Goal: Information Seeking & Learning: Learn about a topic

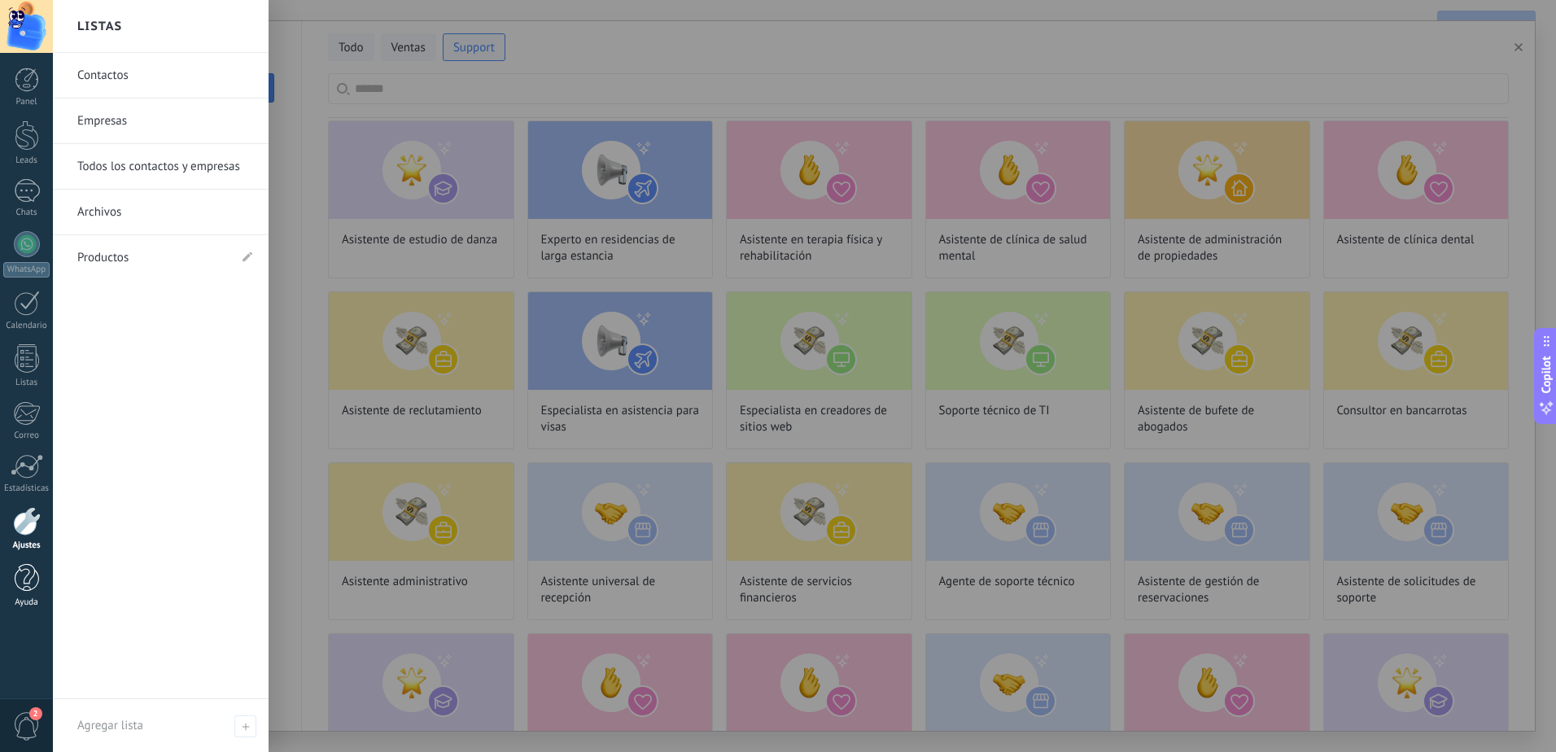
click at [19, 595] on link "Ayuda" at bounding box center [26, 586] width 53 height 44
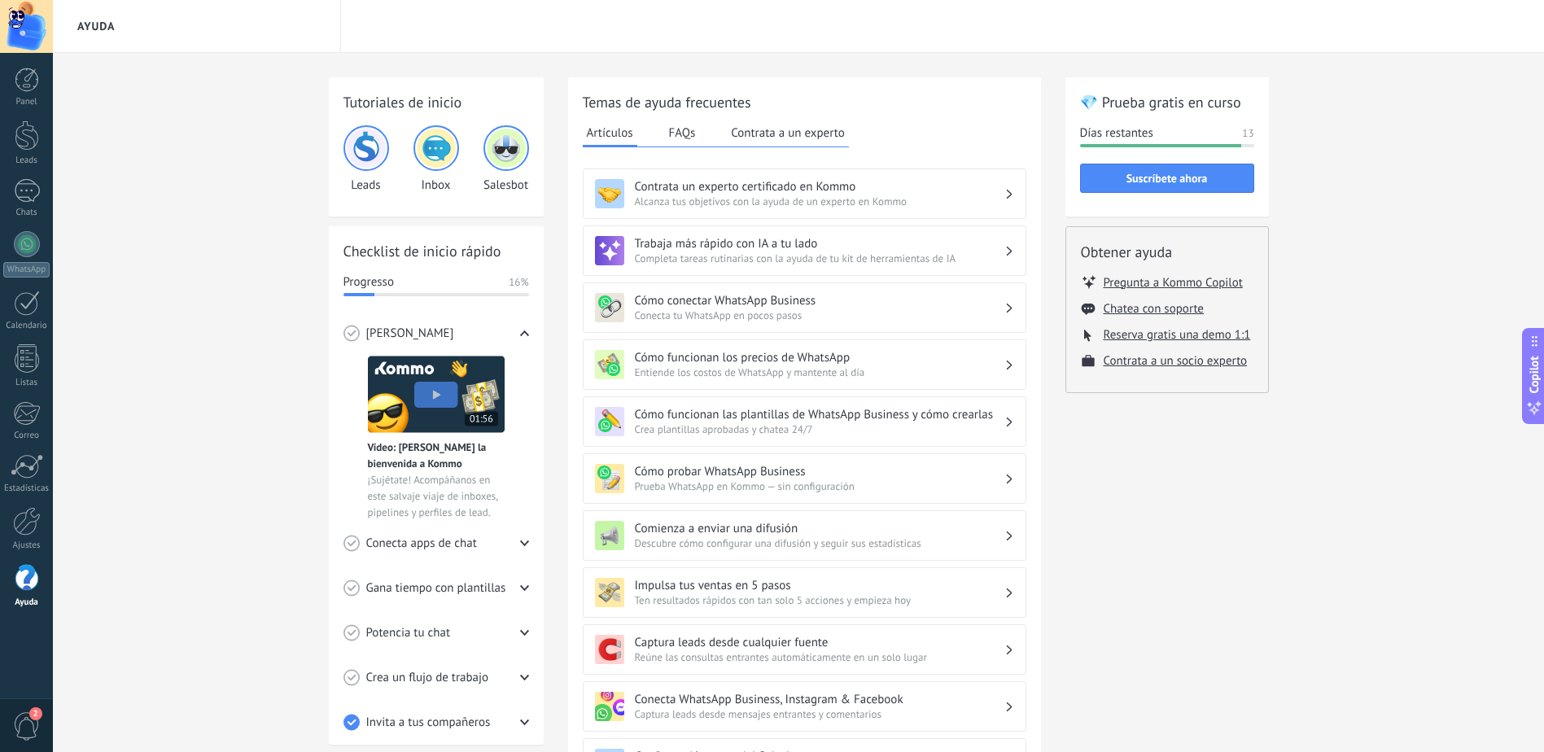
click at [515, 147] on img at bounding box center [506, 148] width 39 height 39
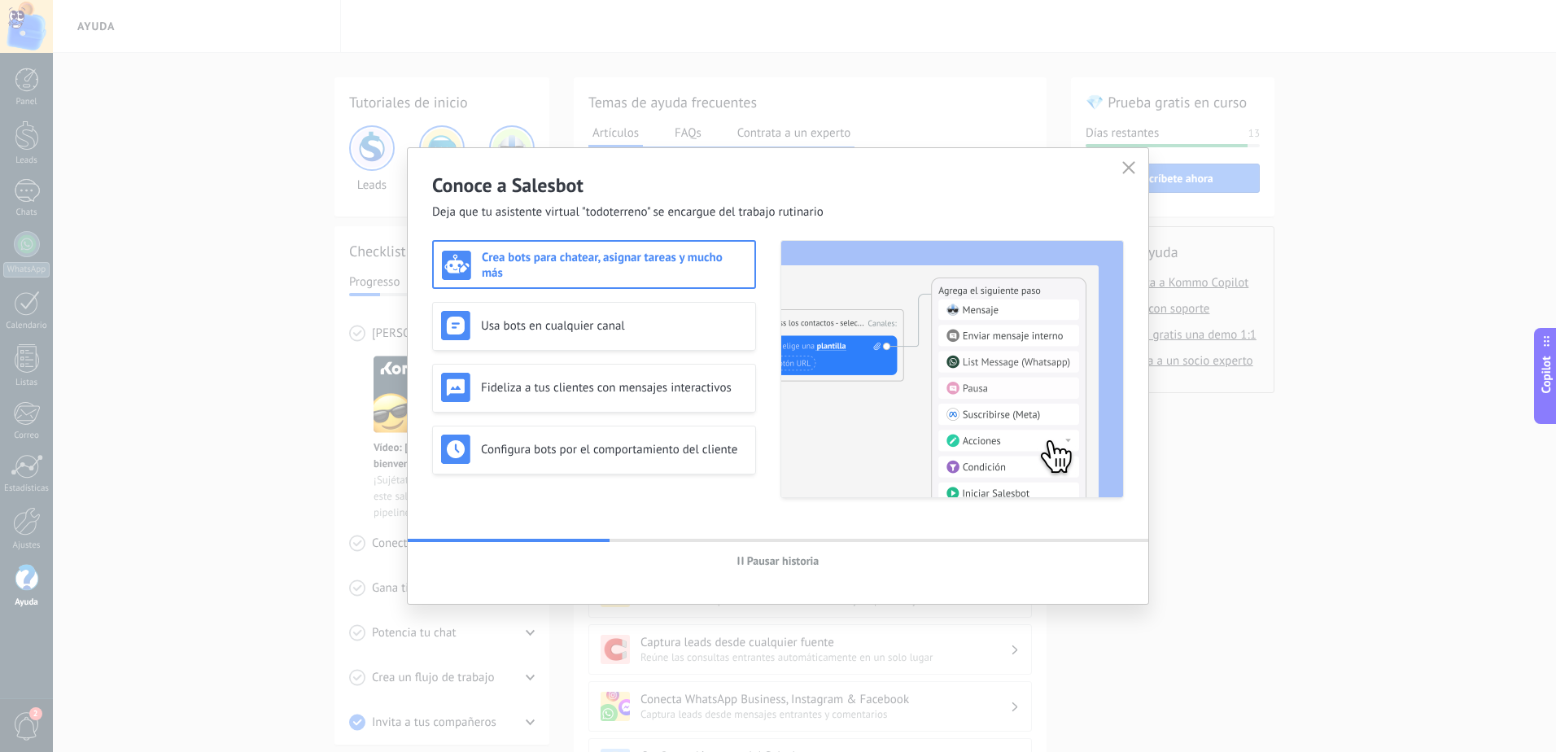
click at [805, 565] on span "Pausar historia" at bounding box center [783, 560] width 72 height 11
click at [805, 565] on span "Iniciar historia" at bounding box center [783, 560] width 70 height 11
click at [805, 565] on span "Pausar historia" at bounding box center [783, 560] width 72 height 11
click at [1129, 172] on icon "button" at bounding box center [1128, 167] width 13 height 13
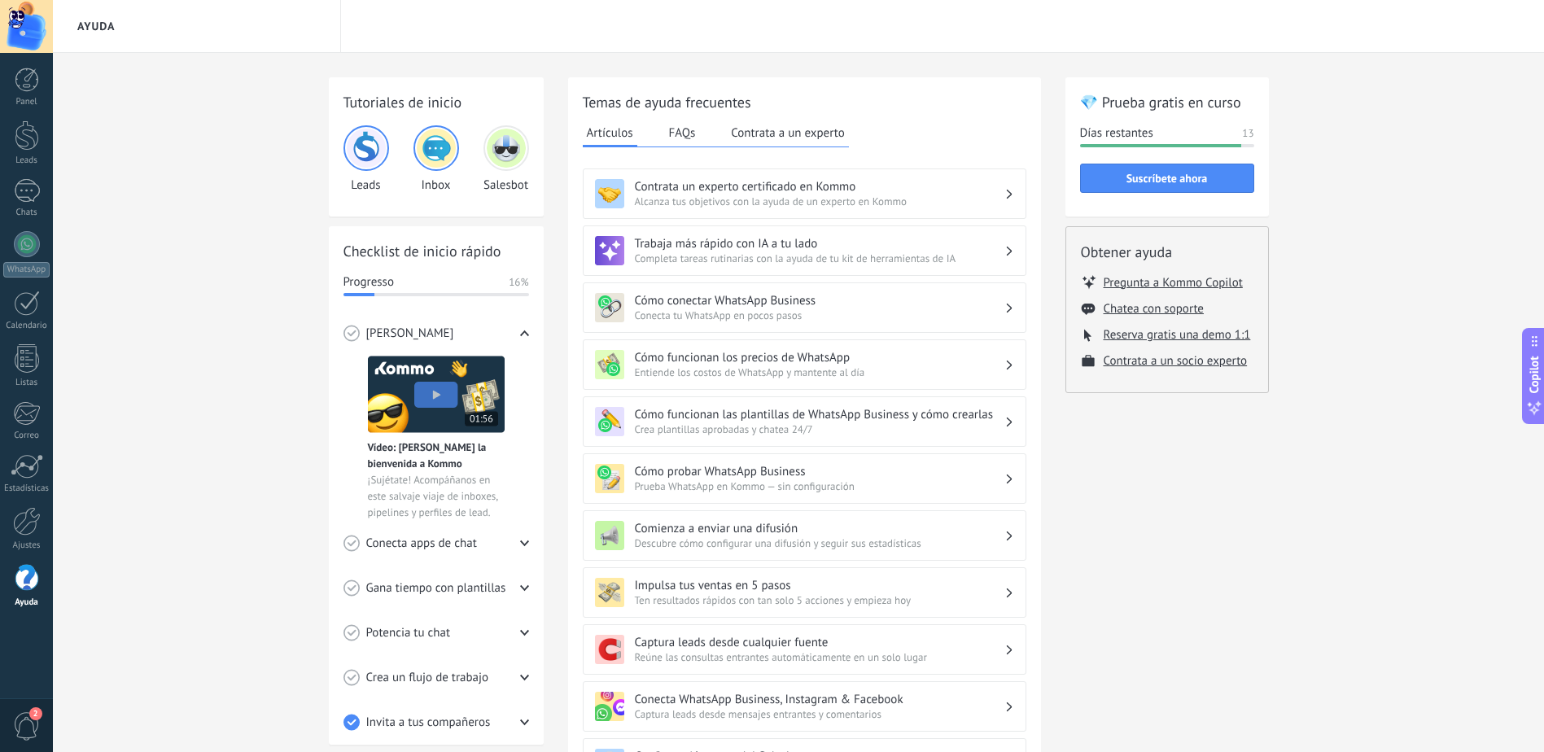
click at [866, 260] on span "Completa tareas rutinarias con la ayuda de tu kit de herramientas de IA" at bounding box center [820, 259] width 370 height 14
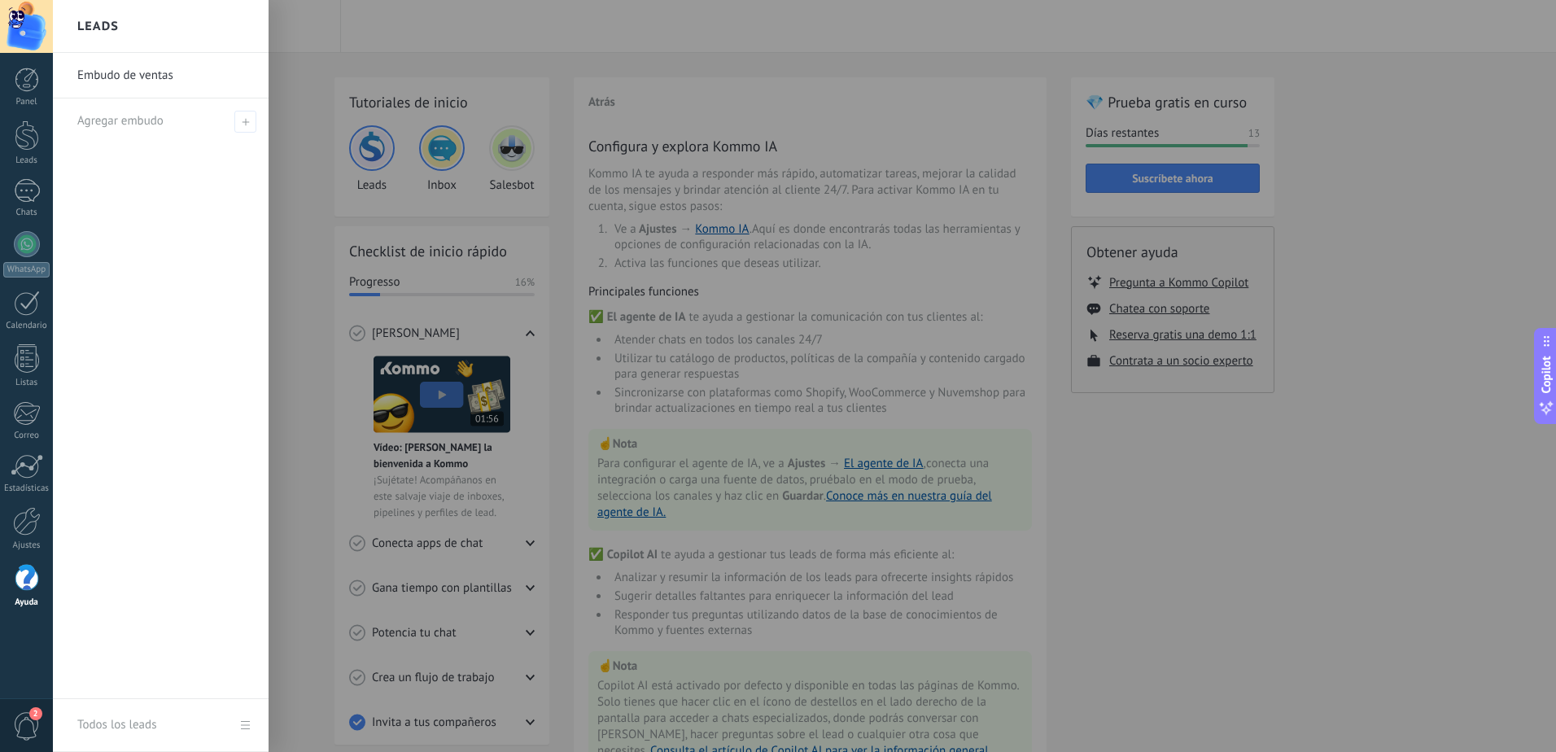
click at [791, 355] on div at bounding box center [831, 376] width 1556 height 752
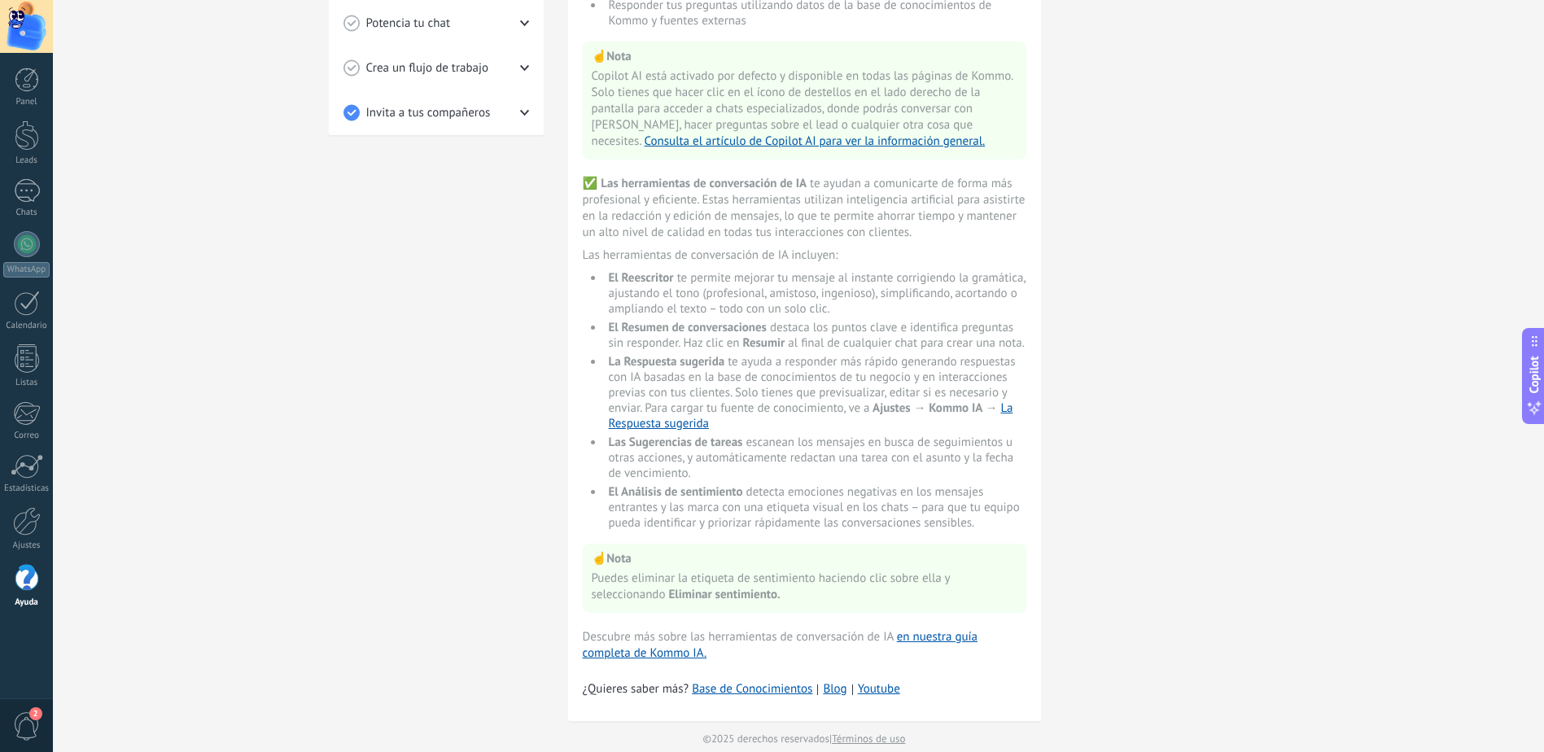
scroll to position [632, 0]
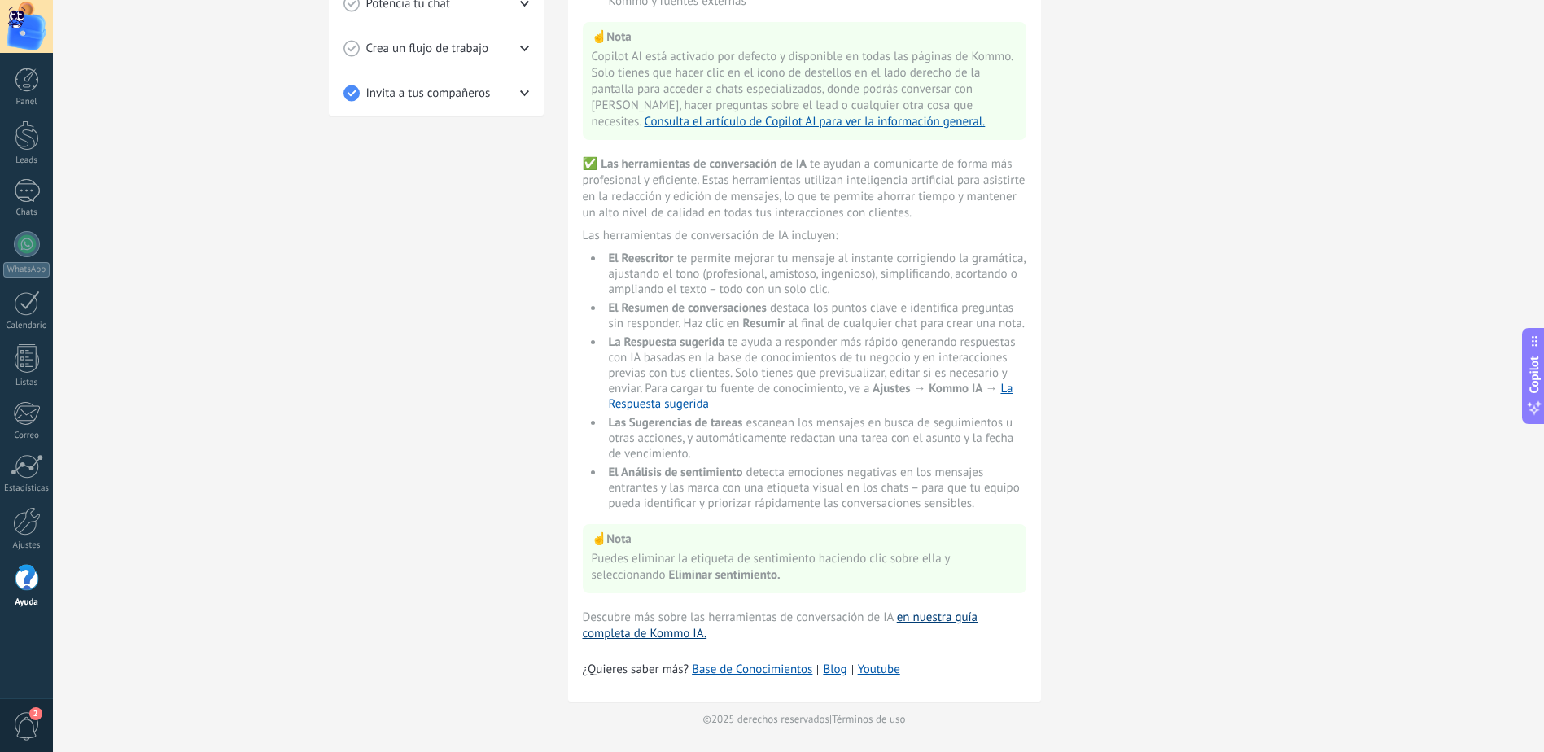
click at [641, 632] on link "en nuestra guía completa de Kommo IA." at bounding box center [781, 626] width 396 height 32
